Goal: Task Accomplishment & Management: Complete application form

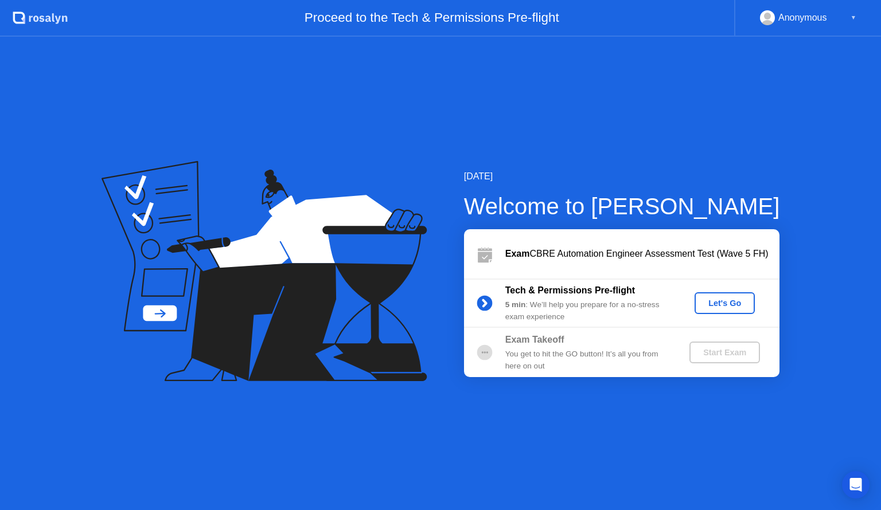
click at [719, 304] on div "Let's Go" at bounding box center [724, 303] width 51 height 9
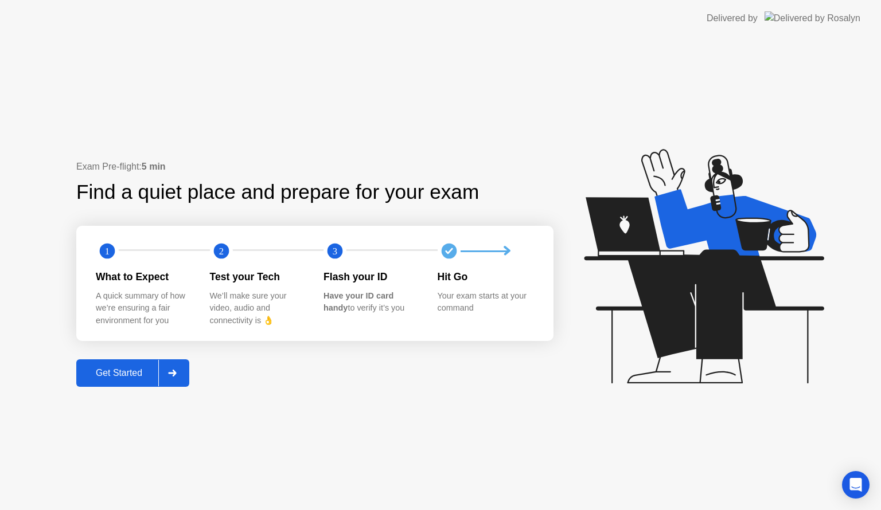
click at [149, 373] on div "Get Started" at bounding box center [119, 373] width 79 height 10
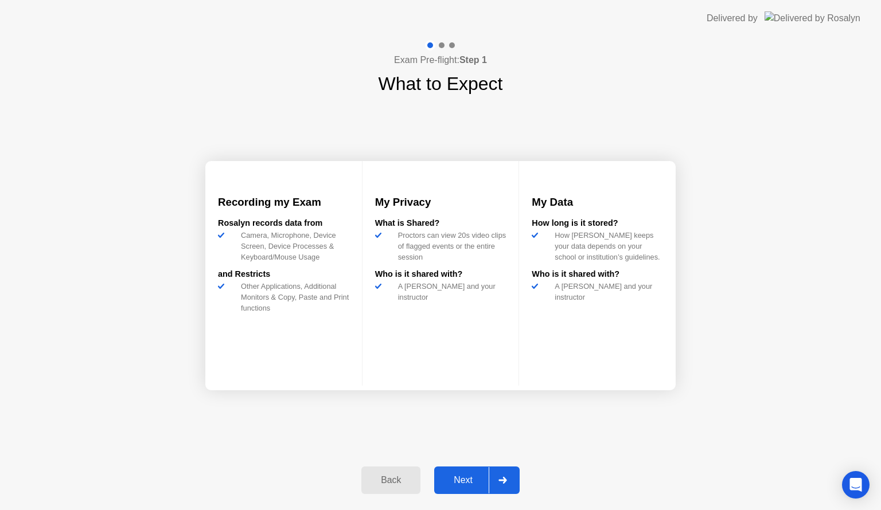
click at [459, 477] on div "Next" at bounding box center [462, 480] width 51 height 10
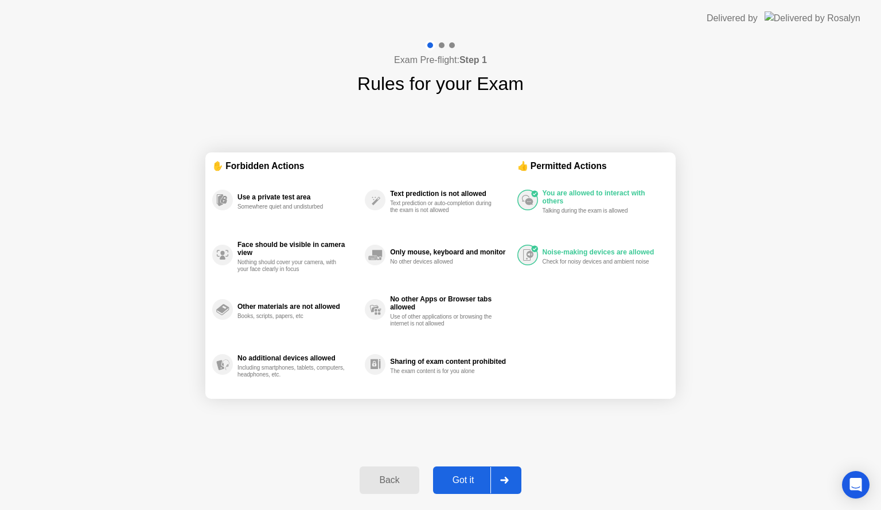
click at [479, 475] on div "Got it" at bounding box center [463, 480] width 54 height 10
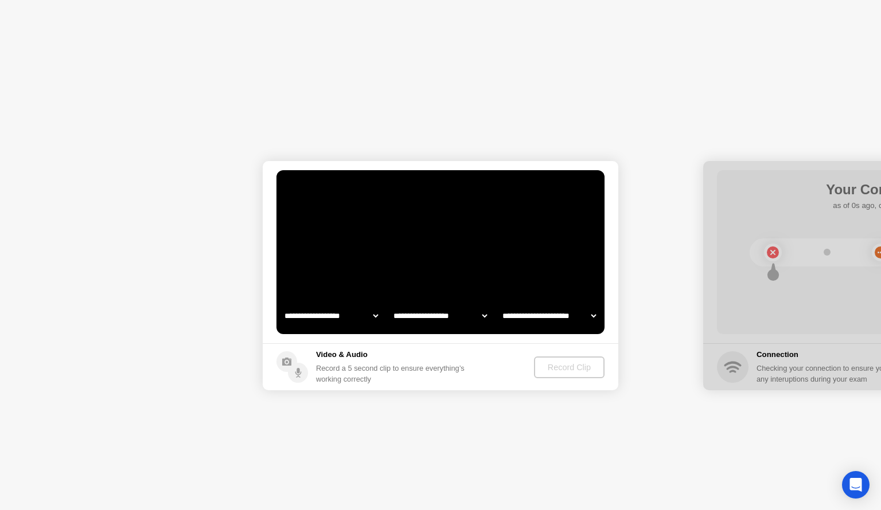
select select "**********"
select select "*******"
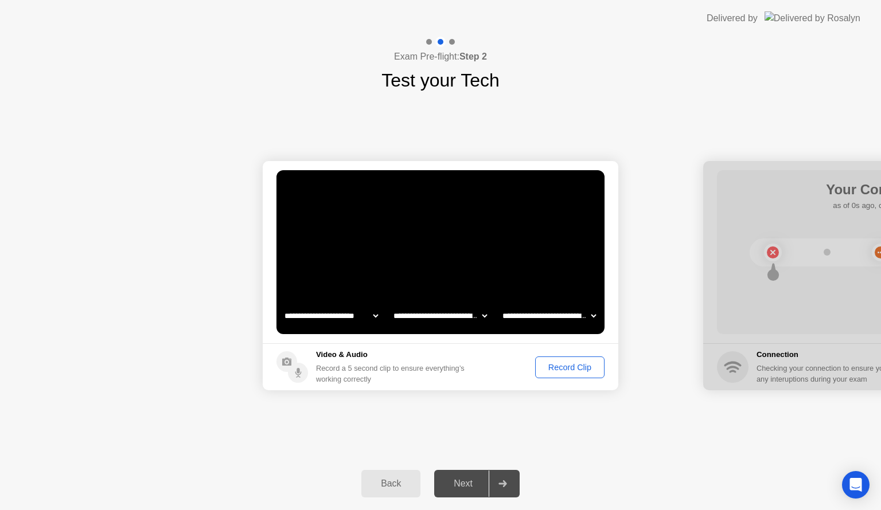
click at [554, 364] on div "Record Clip" at bounding box center [569, 367] width 61 height 9
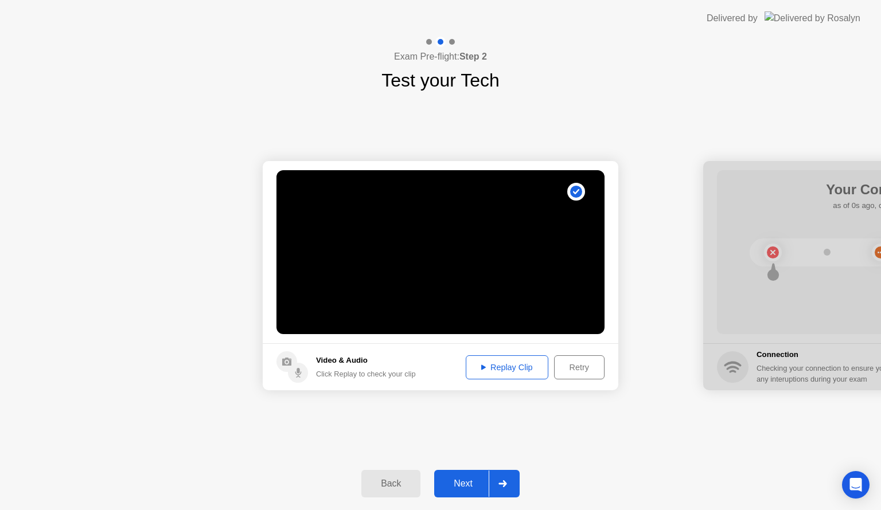
click at [519, 372] on div "Replay Clip" at bounding box center [507, 367] width 75 height 9
click at [575, 370] on div "Retry" at bounding box center [579, 367] width 42 height 9
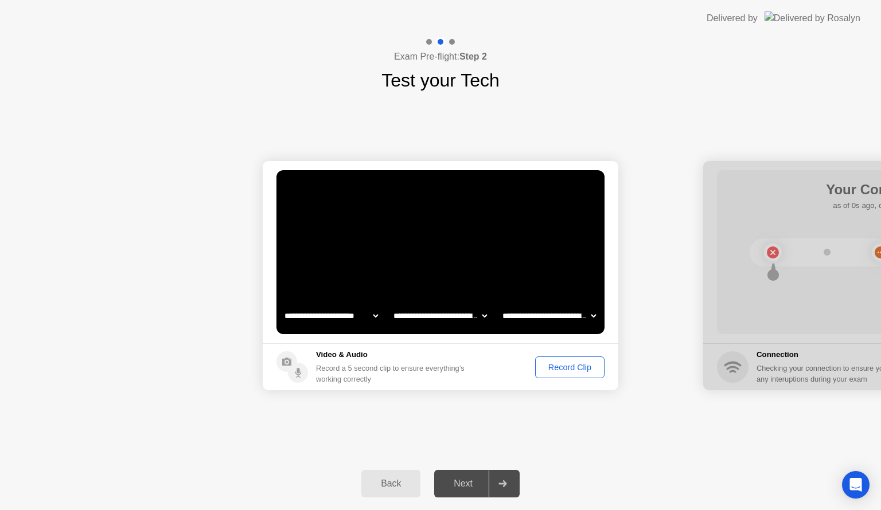
click at [575, 370] on div "Record Clip" at bounding box center [569, 367] width 61 height 9
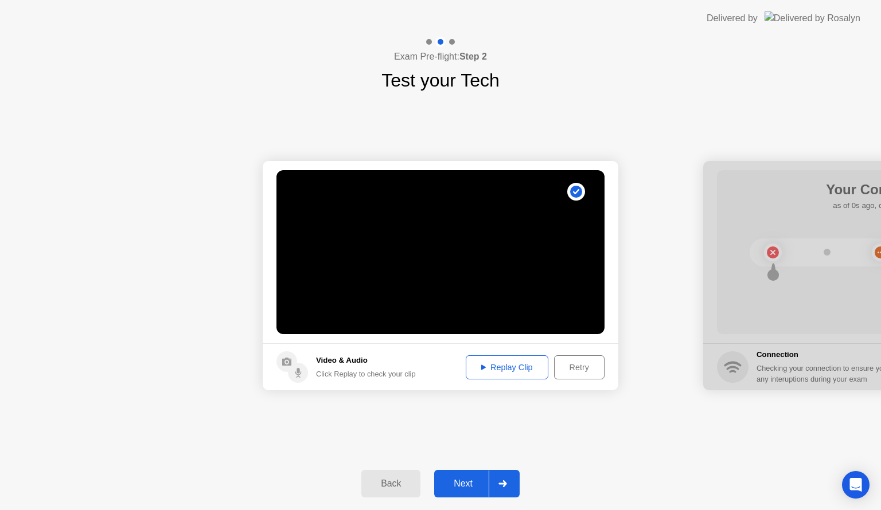
click at [494, 377] on button "Replay Clip" at bounding box center [507, 367] width 83 height 24
click at [475, 479] on div "Next" at bounding box center [462, 484] width 51 height 10
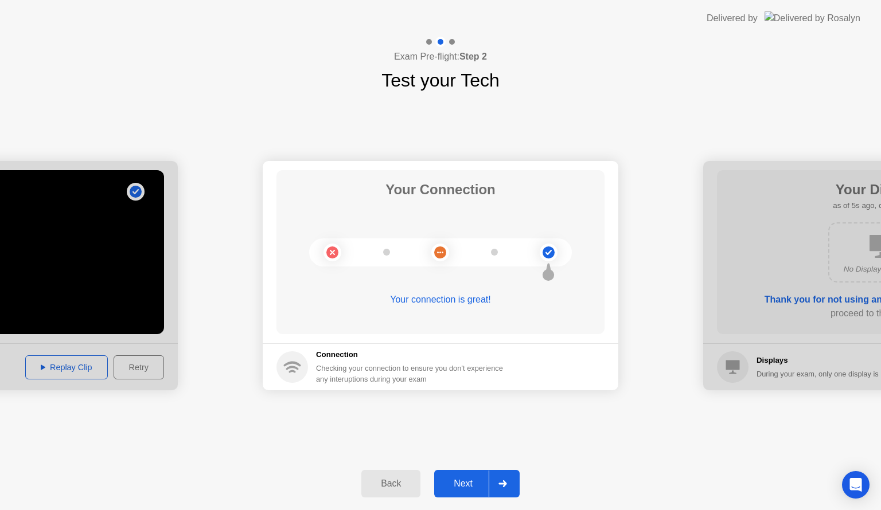
click at [463, 480] on div "Next" at bounding box center [462, 484] width 51 height 10
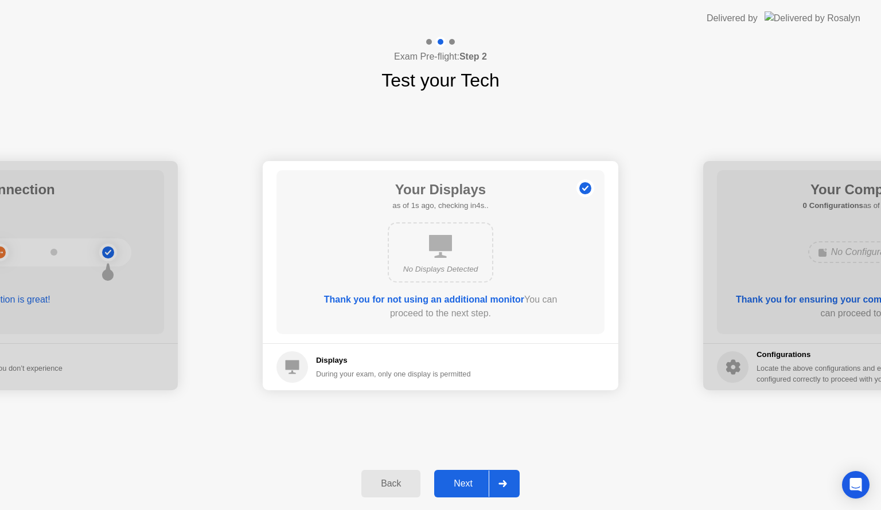
click at [467, 471] on button "Next" at bounding box center [476, 484] width 85 height 28
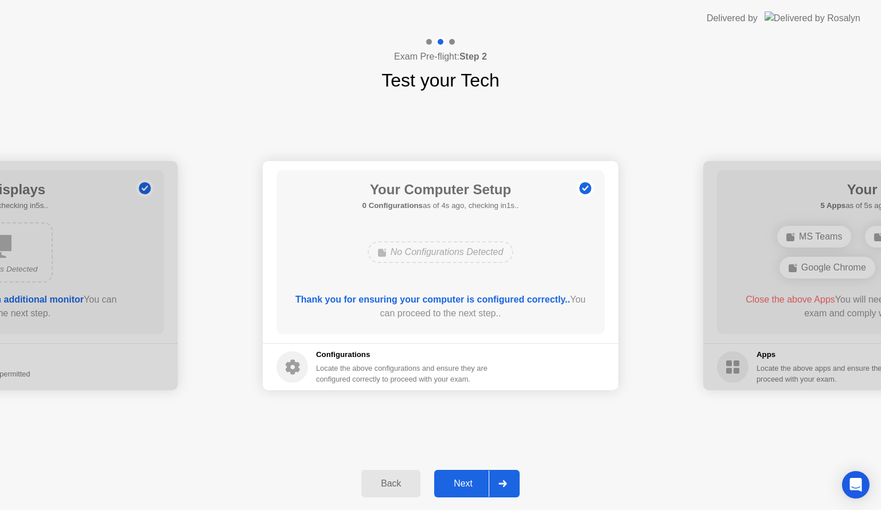
click at [467, 479] on div "Next" at bounding box center [462, 484] width 51 height 10
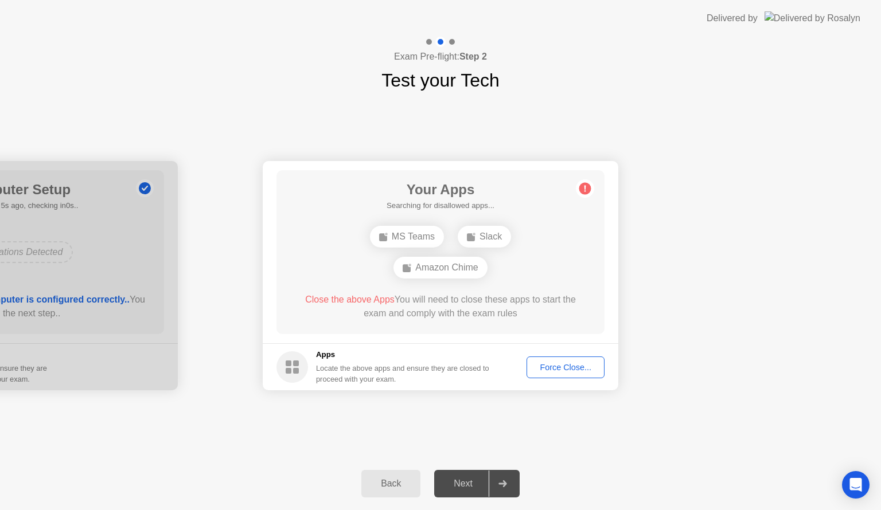
click at [564, 373] on button "Force Close..." at bounding box center [565, 368] width 78 height 22
click at [546, 363] on div "Force Close..." at bounding box center [565, 367] width 70 height 9
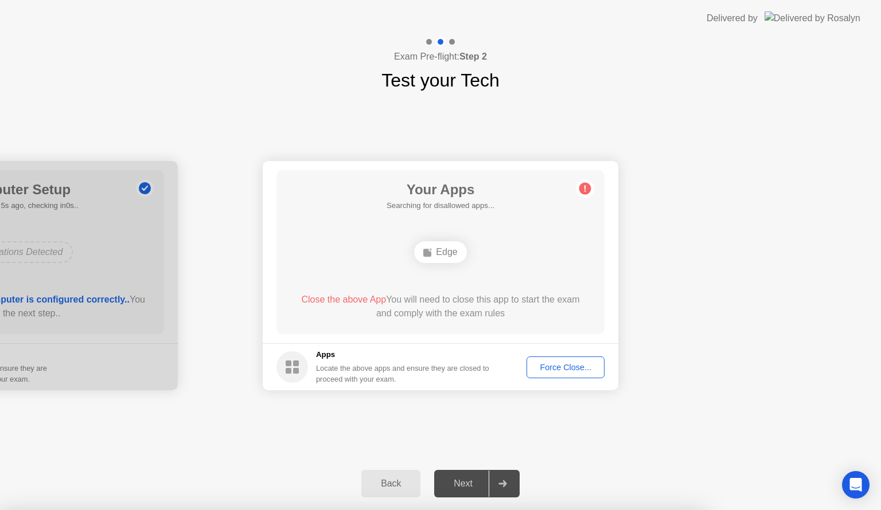
click at [446, 253] on div "Edge" at bounding box center [440, 252] width 52 height 22
click at [563, 375] on button "Force Close..." at bounding box center [565, 368] width 78 height 22
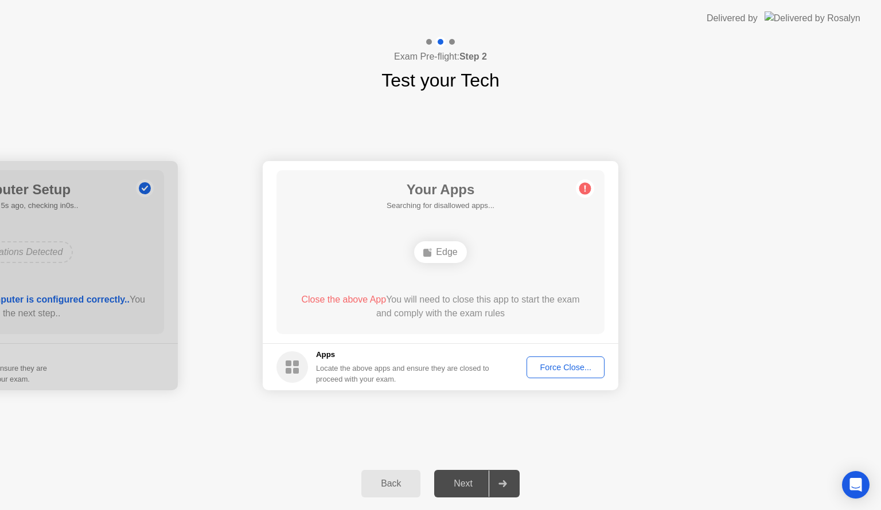
click at [644, 479] on div "Back Next" at bounding box center [440, 484] width 881 height 53
click at [399, 479] on div "Back" at bounding box center [391, 484] width 52 height 10
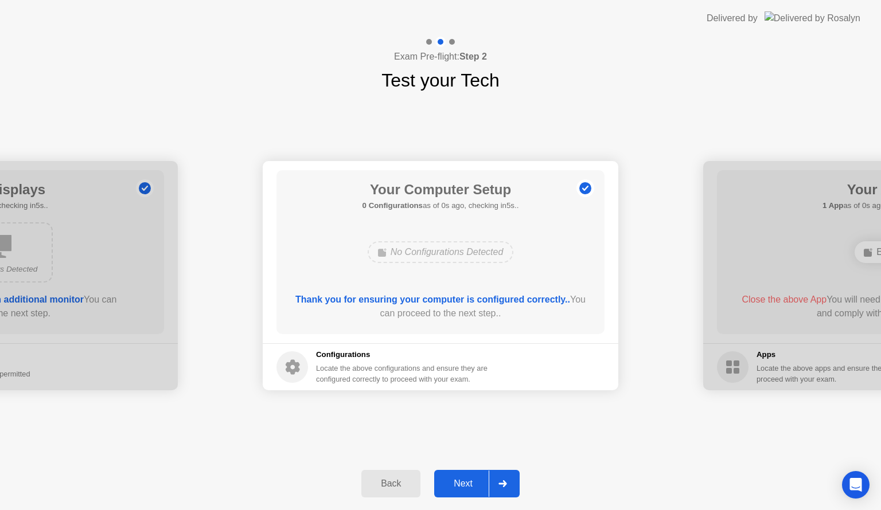
click at [474, 479] on div "Next" at bounding box center [462, 484] width 51 height 10
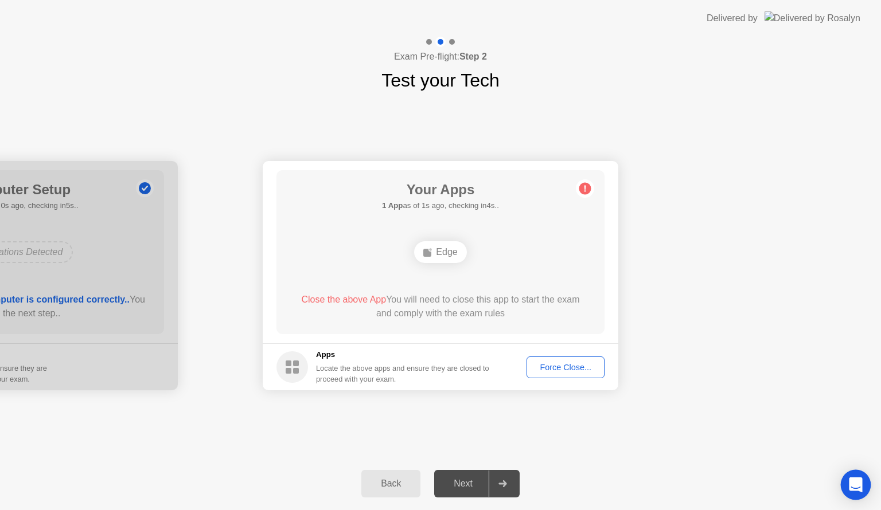
click at [854, 473] on div "Open Intercom Messenger" at bounding box center [856, 485] width 30 height 30
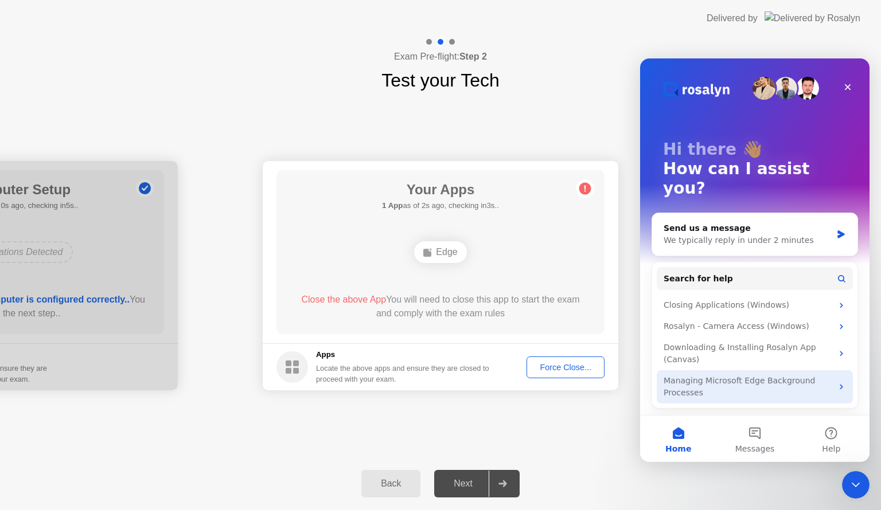
click at [758, 375] on div "Managing Microsoft Edge Background Processes" at bounding box center [747, 387] width 169 height 24
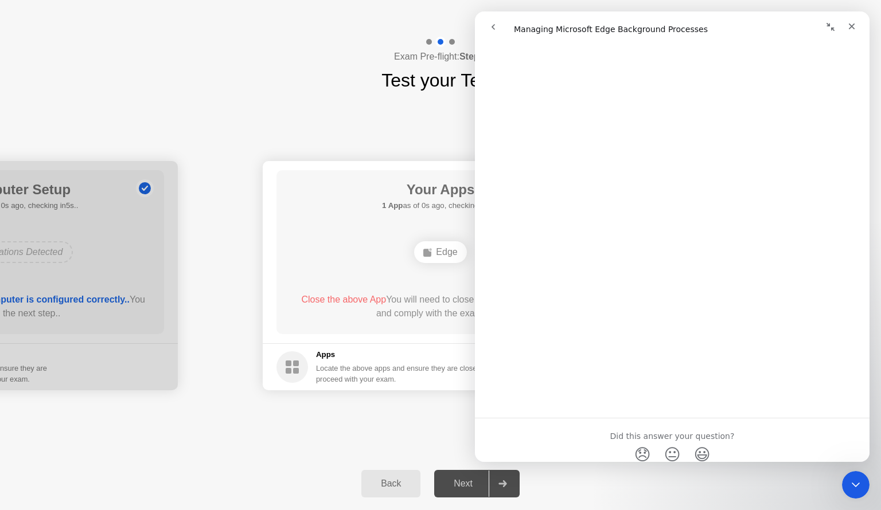
scroll to position [1032, 0]
click at [853, 24] on icon "Close" at bounding box center [851, 26] width 9 height 9
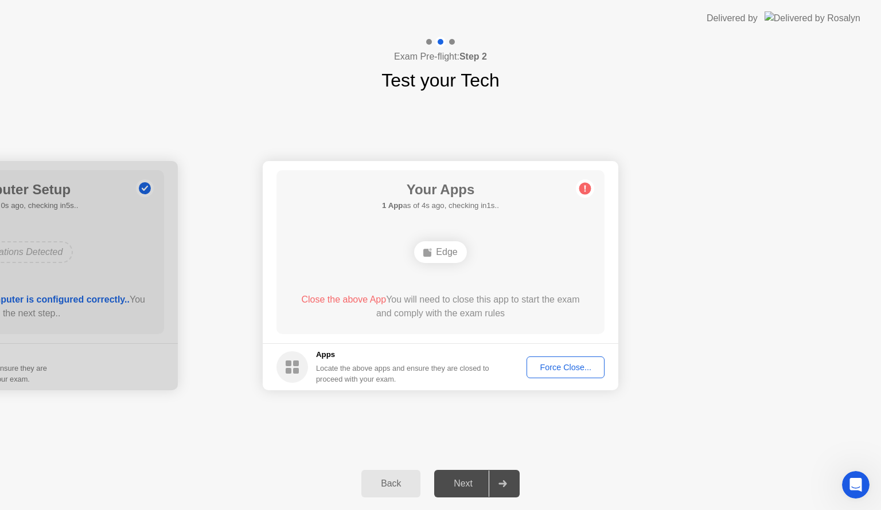
scroll to position [0, 0]
click at [849, 482] on icon "Open Intercom Messenger" at bounding box center [854, 483] width 19 height 19
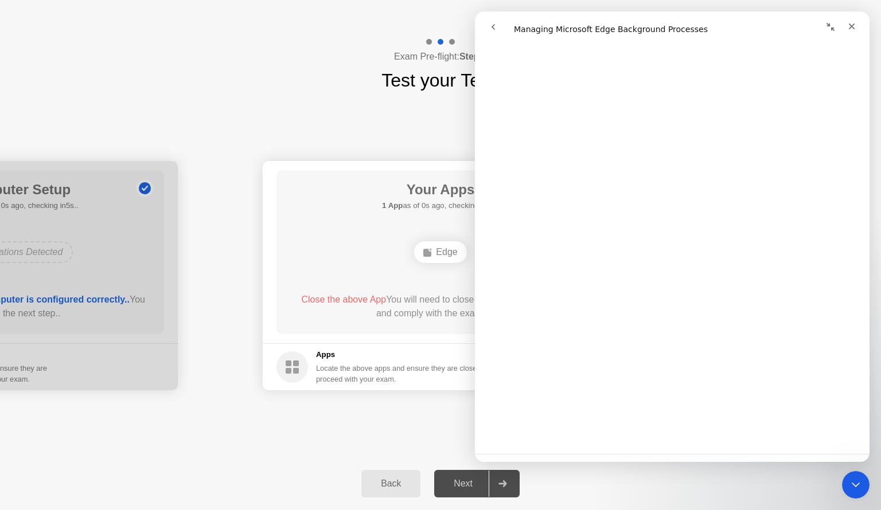
scroll to position [1064, 0]
click at [358, 427] on div "**********" at bounding box center [440, 276] width 881 height 364
click at [854, 27] on icon "Close" at bounding box center [851, 26] width 9 height 9
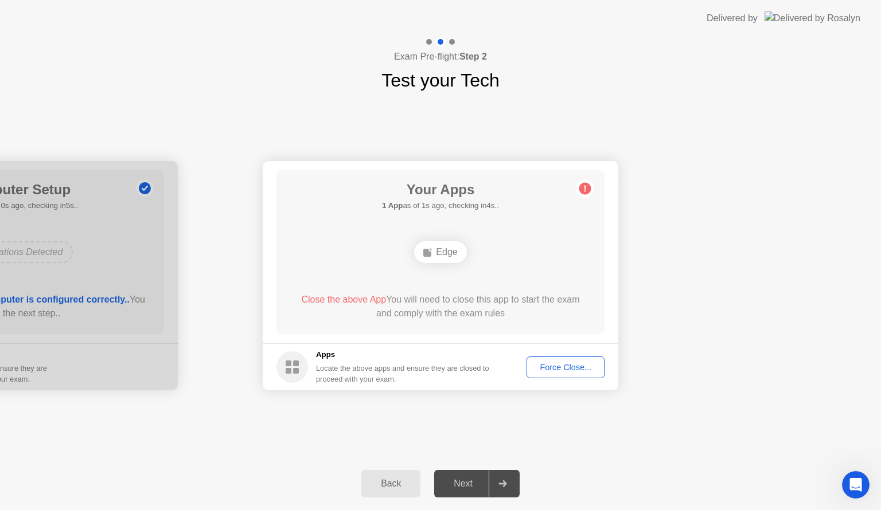
click at [576, 376] on button "Force Close..." at bounding box center [565, 368] width 78 height 22
click at [391, 476] on button "Back" at bounding box center [390, 484] width 59 height 28
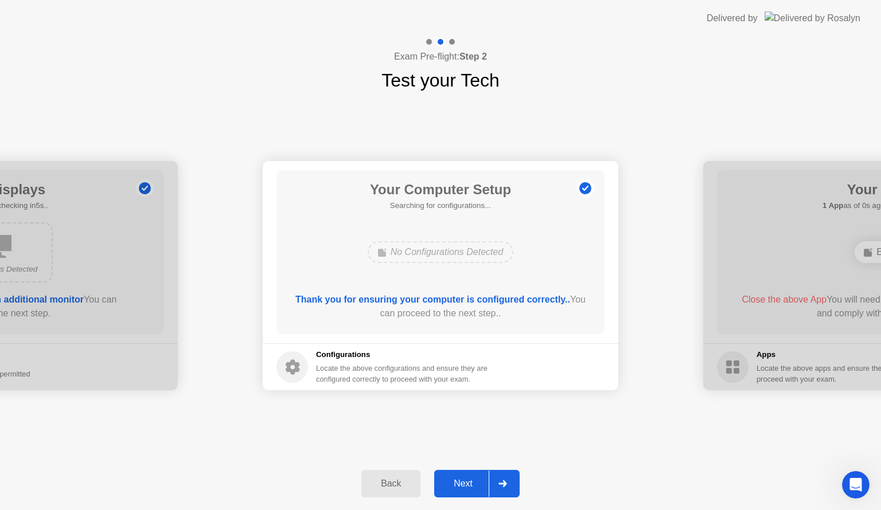
click at [466, 479] on div "Next" at bounding box center [462, 484] width 51 height 10
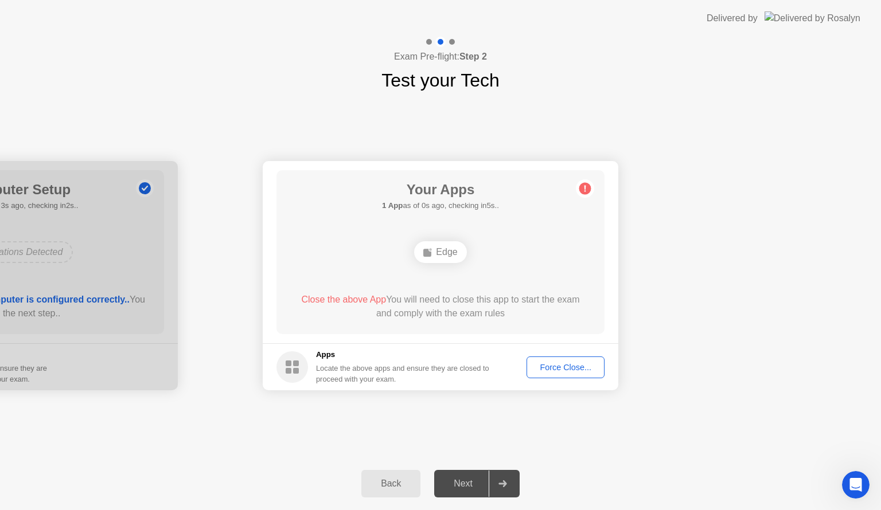
click at [390, 479] on div "Back" at bounding box center [391, 484] width 52 height 10
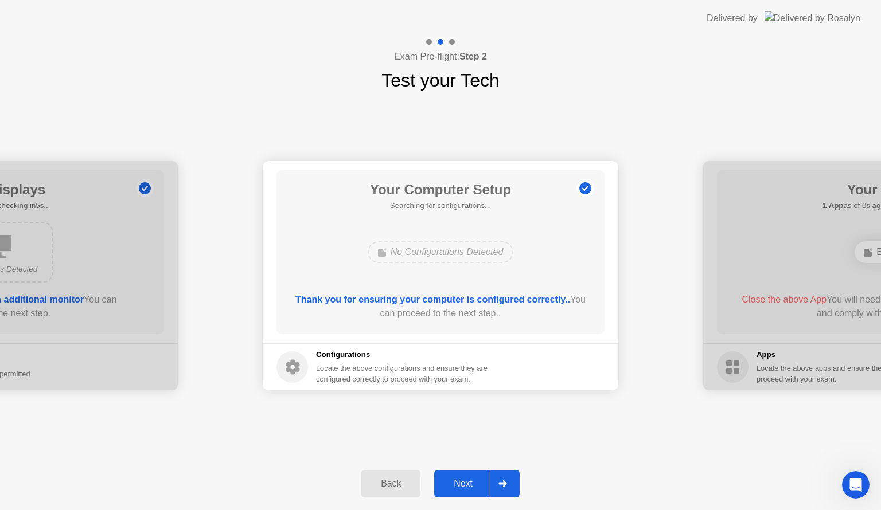
click at [473, 480] on div "Next" at bounding box center [462, 484] width 51 height 10
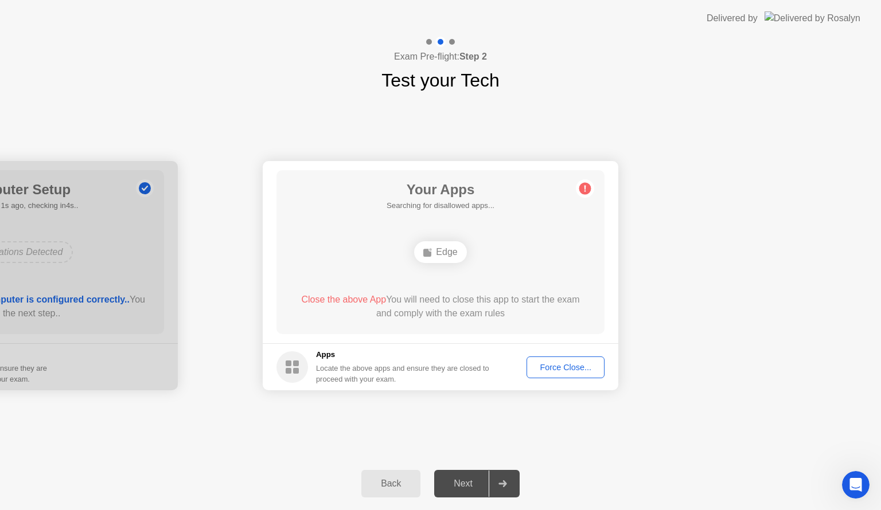
click at [552, 366] on div "Force Close..." at bounding box center [565, 367] width 70 height 9
click at [848, 470] on div "Open Intercom Messenger" at bounding box center [854, 483] width 38 height 38
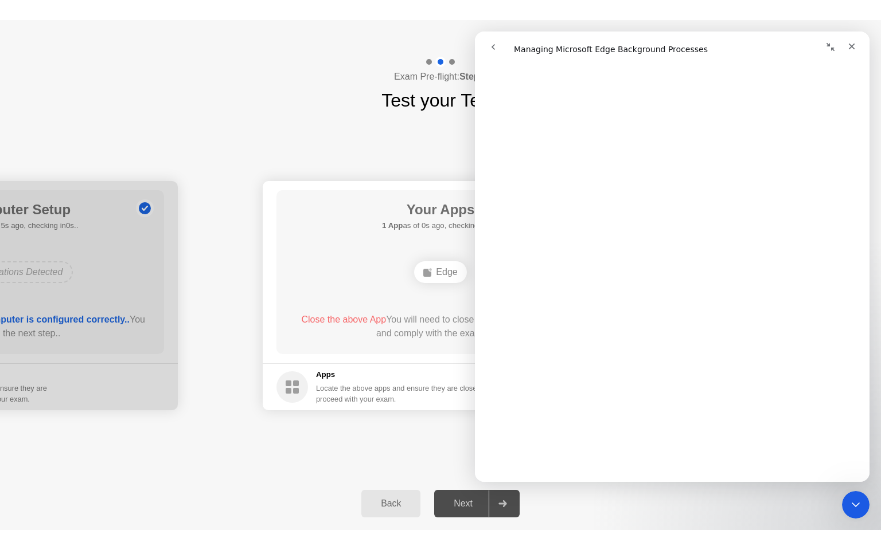
scroll to position [582, 0]
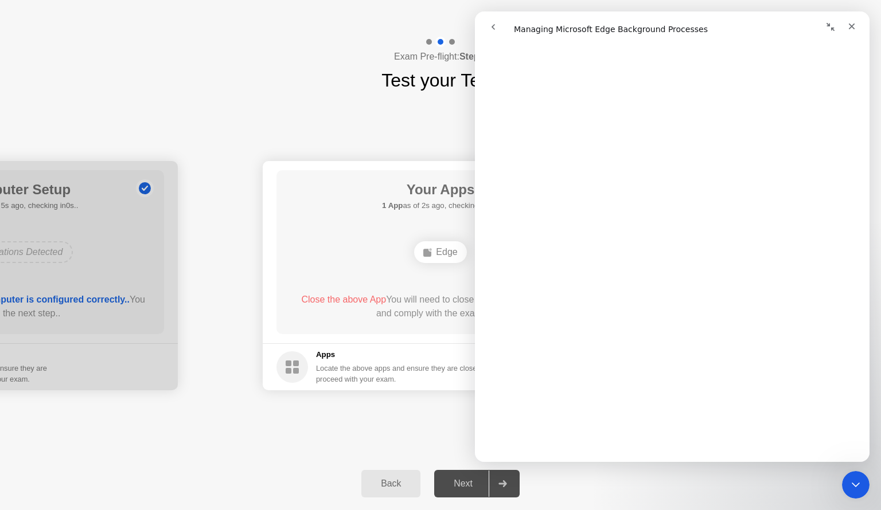
click at [347, 187] on div "**********" at bounding box center [440, 276] width 881 height 364
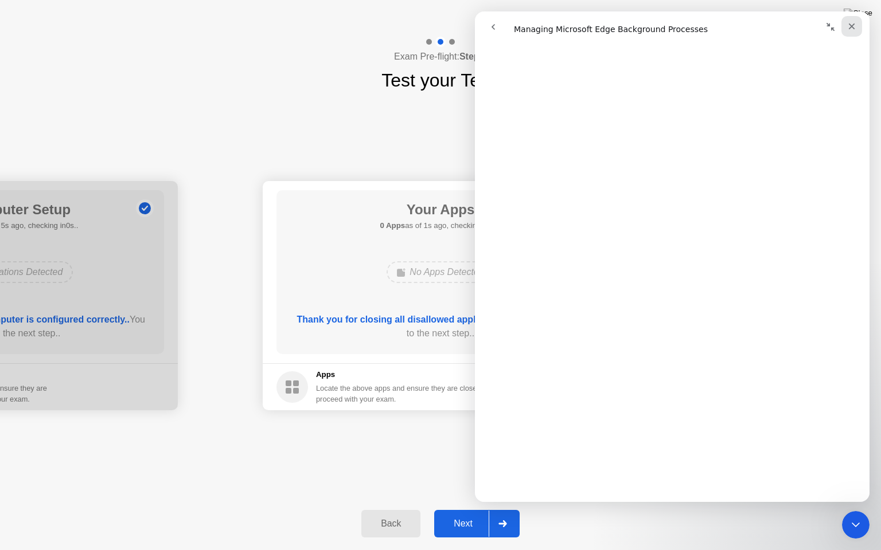
click at [850, 29] on icon "Close" at bounding box center [851, 26] width 9 height 9
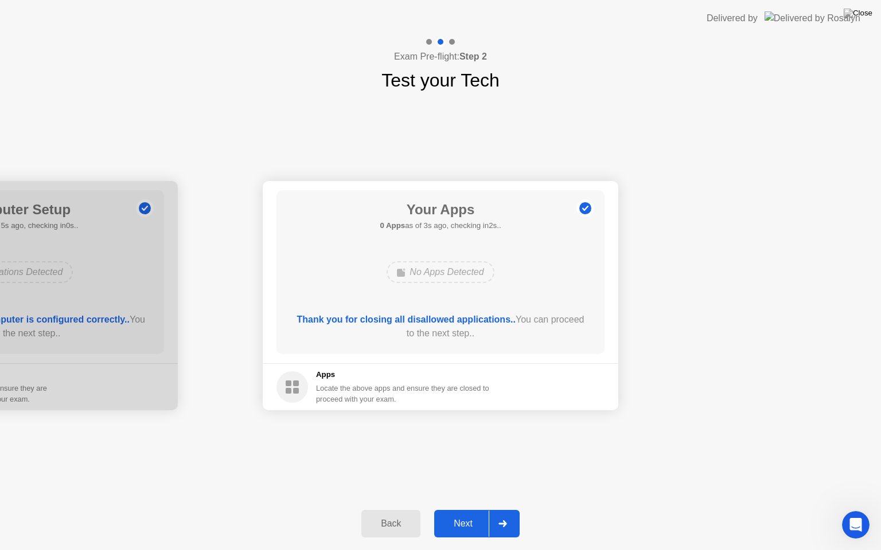
click at [457, 510] on div "Next" at bounding box center [462, 524] width 51 height 10
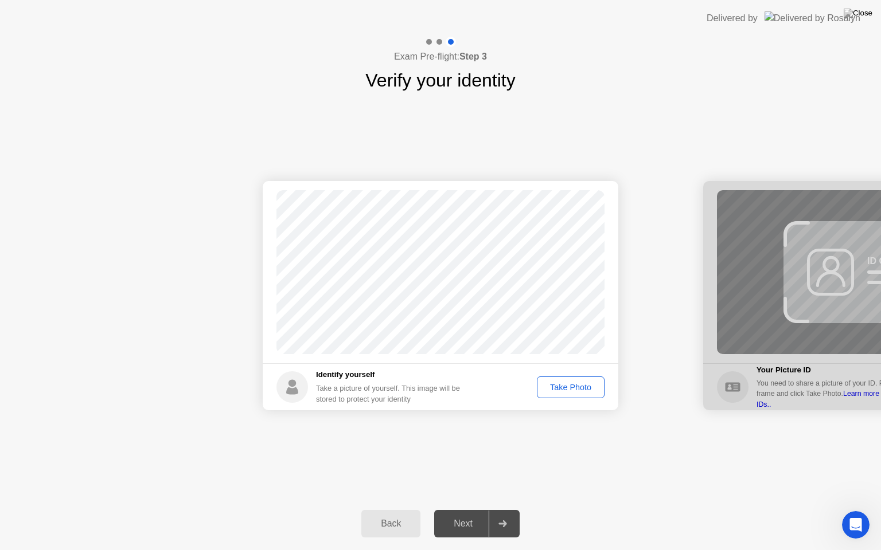
click at [576, 392] on div "Take Photo" at bounding box center [571, 387] width 60 height 9
click at [575, 389] on div "Retake" at bounding box center [578, 387] width 45 height 9
click at [575, 389] on div "Take Photo" at bounding box center [571, 387] width 60 height 9
click at [568, 389] on div "Retake" at bounding box center [578, 387] width 45 height 9
click at [572, 386] on div "Take Photo" at bounding box center [571, 387] width 60 height 9
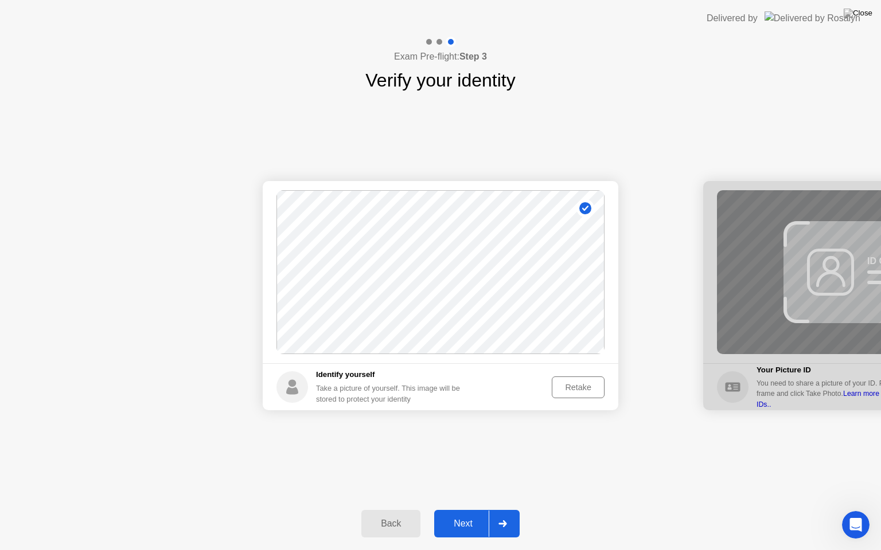
click at [460, 510] on div "Next" at bounding box center [462, 524] width 51 height 10
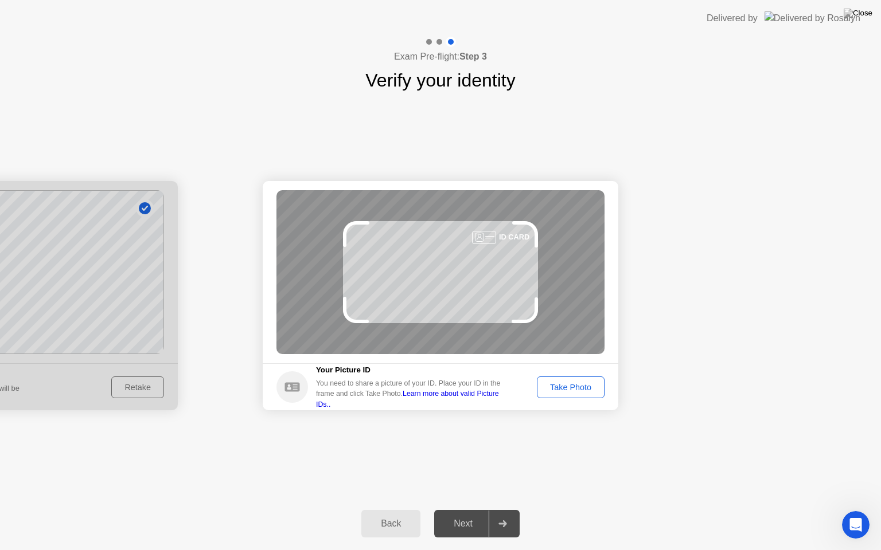
click at [583, 383] on div "Take Photo" at bounding box center [571, 387] width 60 height 9
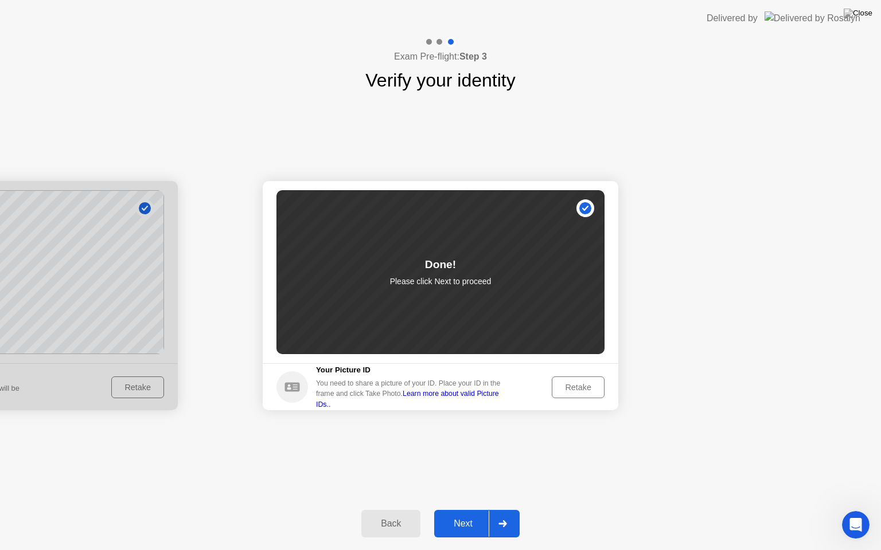
click at [470, 510] on div "Next" at bounding box center [462, 524] width 51 height 10
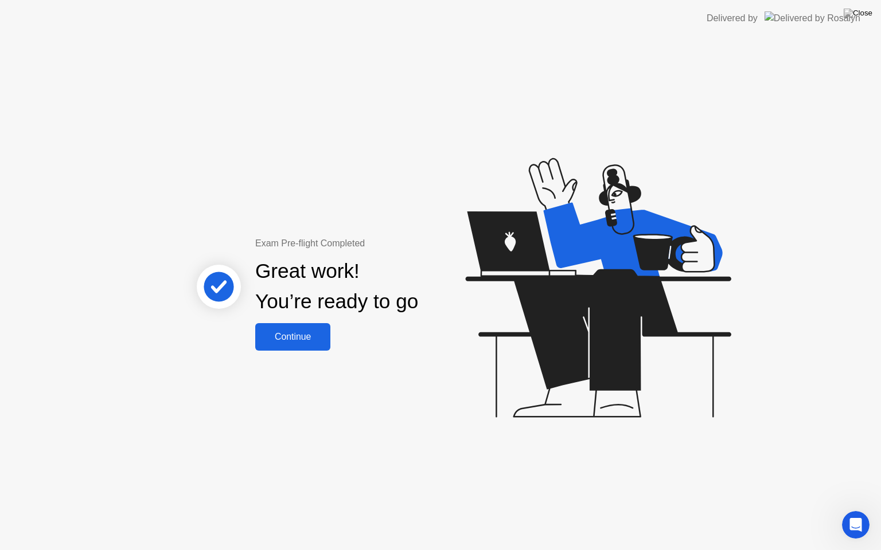
click at [287, 332] on div "Continue" at bounding box center [293, 337] width 68 height 10
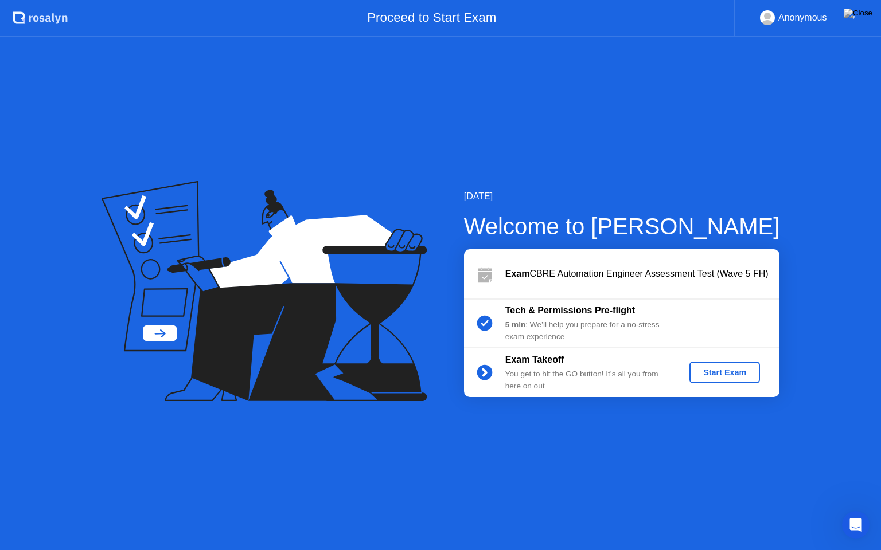
click at [279, 341] on icon at bounding box center [263, 291] width 325 height 220
click at [699, 369] on div "Start Exam" at bounding box center [724, 372] width 61 height 9
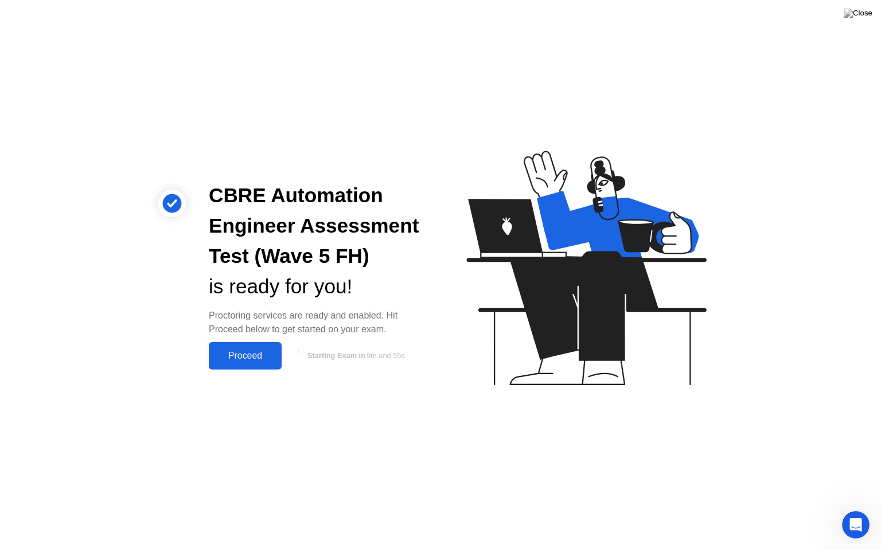
click at [260, 357] on div "Proceed" at bounding box center [245, 356] width 66 height 10
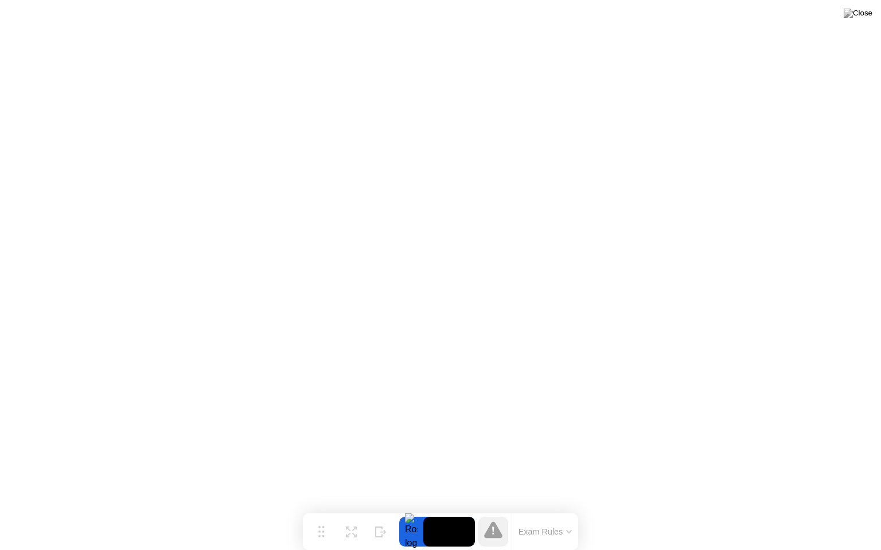
click at [571, 510] on icon at bounding box center [569, 531] width 6 height 3
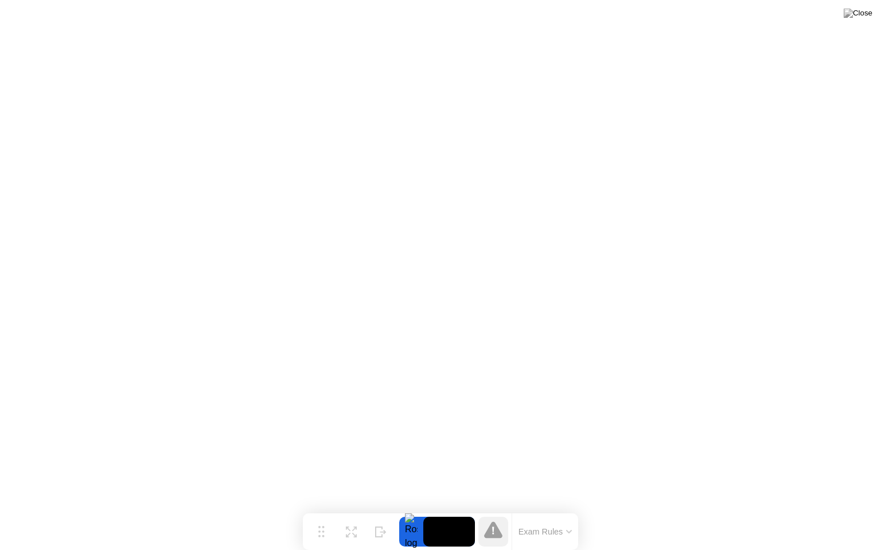
drag, startPoint x: 530, startPoint y: 522, endPoint x: 459, endPoint y: 526, distance: 71.2
click at [459, 510] on div "Move Expand Hide Exam Rules" at bounding box center [440, 532] width 275 height 37
click at [560, 510] on div "Exam Rules" at bounding box center [544, 532] width 67 height 37
drag, startPoint x: 556, startPoint y: 529, endPoint x: 540, endPoint y: 536, distance: 17.2
click at [540, 510] on button "Exam Rules" at bounding box center [545, 532] width 61 height 10
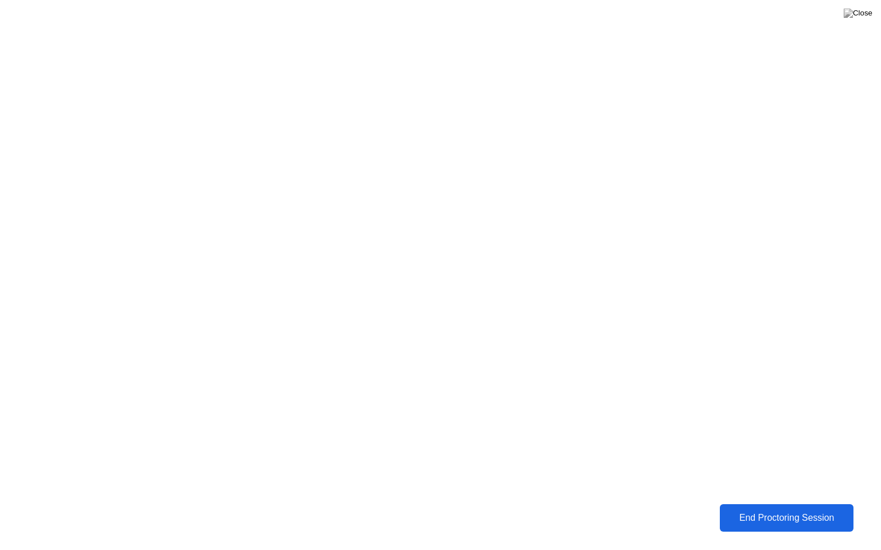
click at [807, 510] on button "End Proctoring Session" at bounding box center [786, 518] width 147 height 30
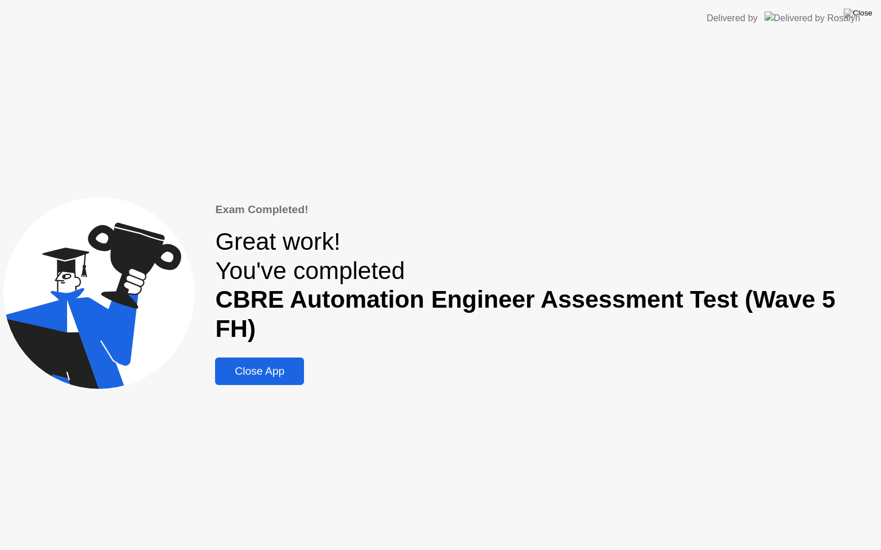
click at [280, 365] on div "Close App" at bounding box center [259, 371] width 82 height 13
